Goal: Use online tool/utility: Utilize a website feature to perform a specific function

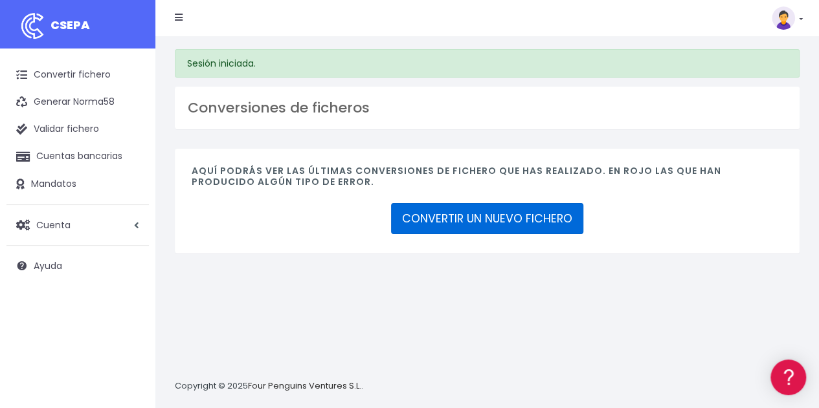
click at [458, 224] on link "CONVERTIR UN NUEVO FICHERO" at bounding box center [487, 218] width 192 height 31
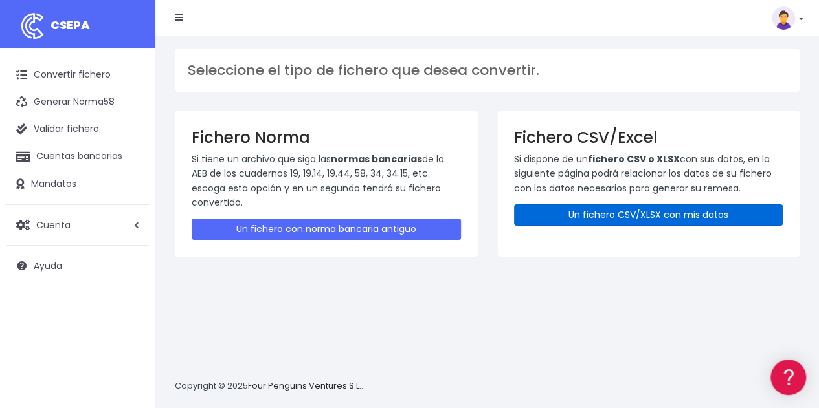
click at [604, 212] on link "Un fichero CSV/XLSX con mis datos" at bounding box center [648, 215] width 269 height 21
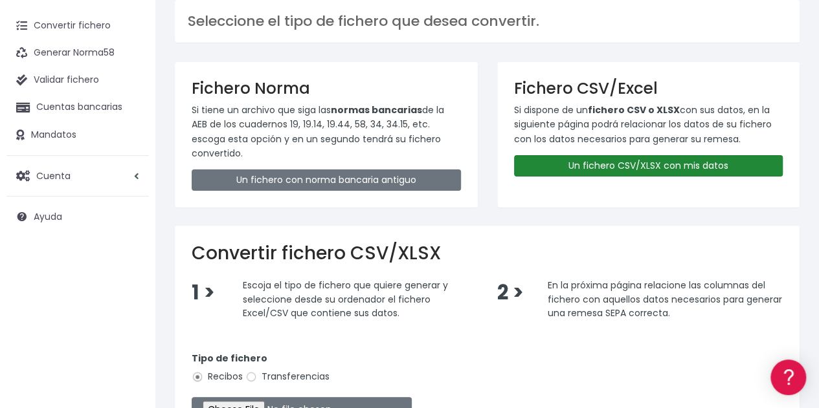
scroll to position [129, 0]
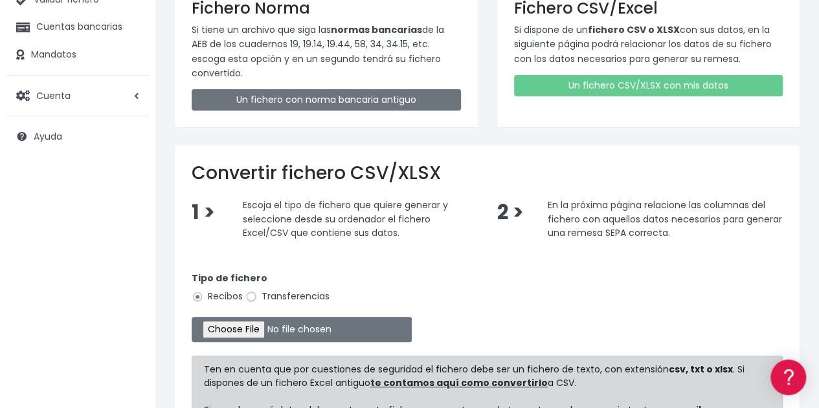
click at [251, 297] on input "Transferencias" at bounding box center [251, 297] width 12 height 12
radio input "true"
click at [247, 329] on input "file" at bounding box center [302, 329] width 220 height 25
